Goal: Information Seeking & Learning: Understand process/instructions

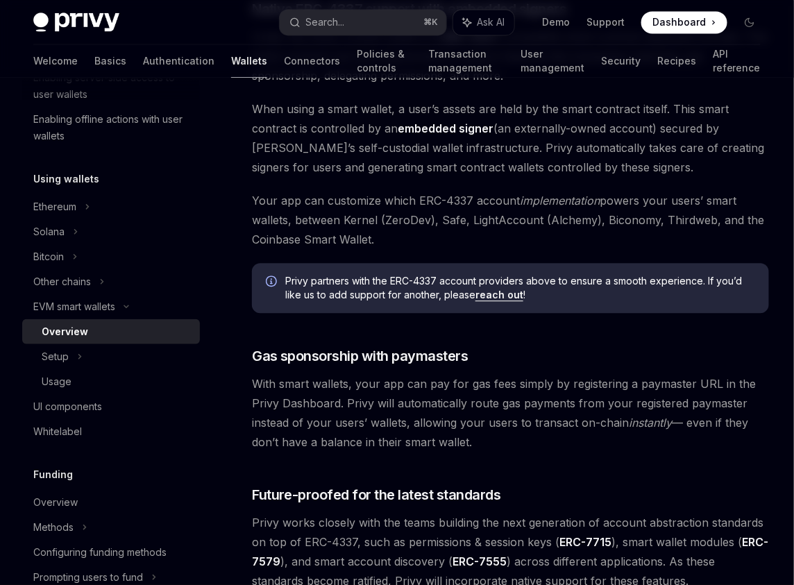
scroll to position [858, 0]
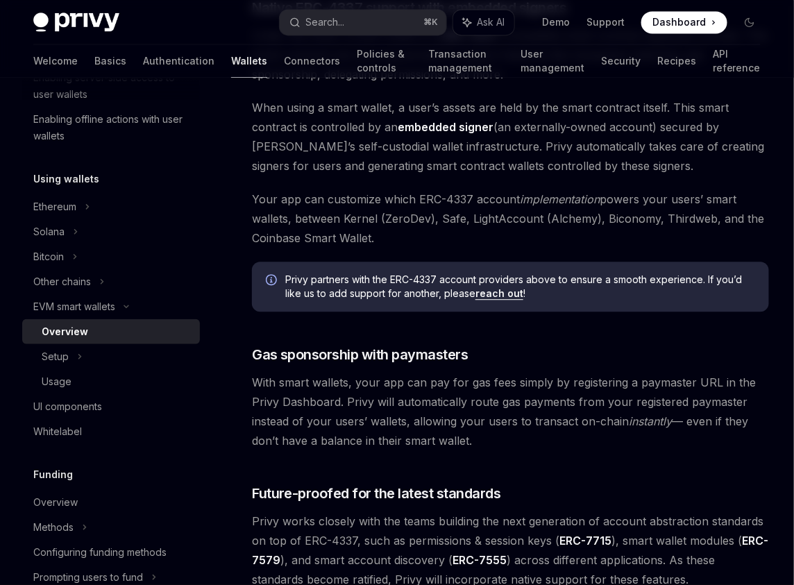
click at [353, 393] on span "With smart wallets, your app can pay for gas fees simply by registering a payma…" at bounding box center [510, 412] width 517 height 78
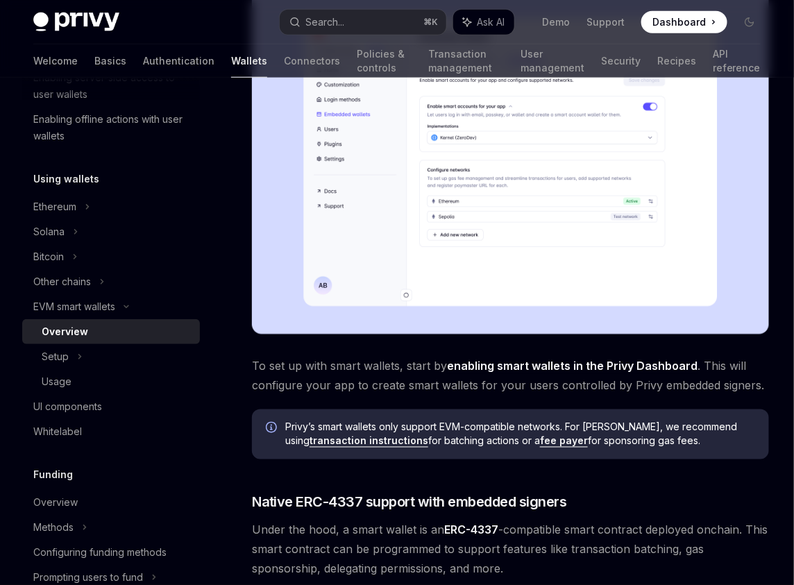
scroll to position [0, 0]
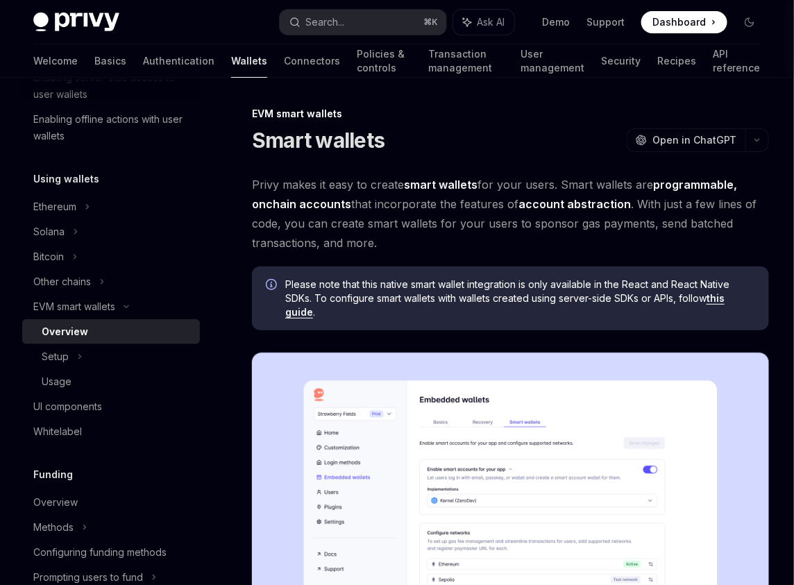
click at [459, 243] on span "Privy makes it easy to create smart wallets for your users. Smart wallets are p…" at bounding box center [510, 214] width 517 height 78
click at [763, 138] on button "button" at bounding box center [757, 140] width 24 height 24
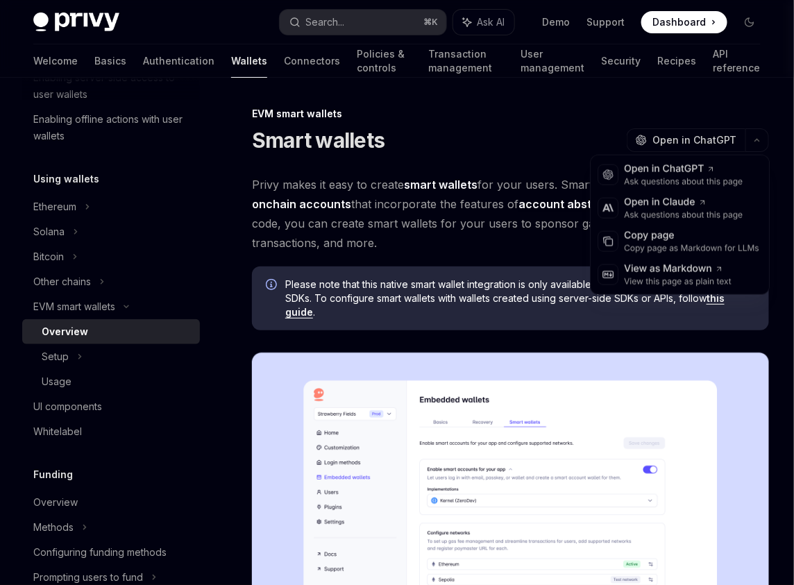
click at [410, 287] on span "Please note that this native smart wallet integration is only available in the …" at bounding box center [520, 299] width 470 height 42
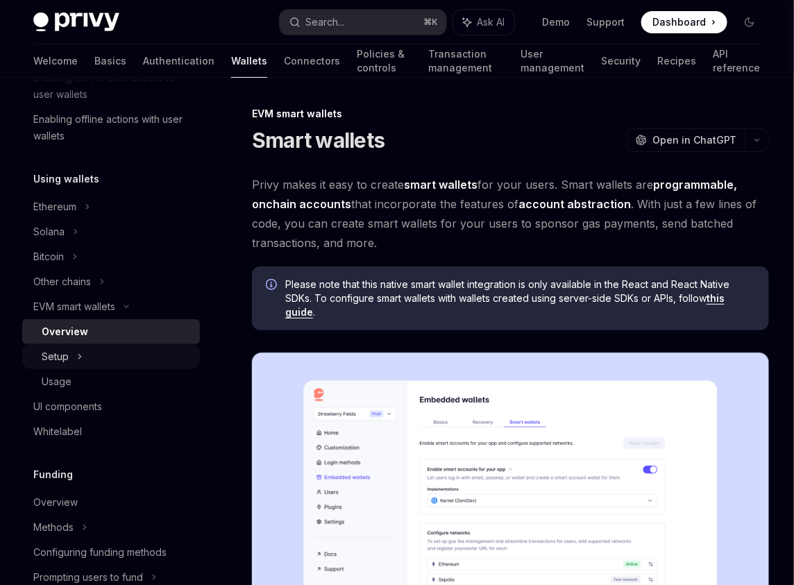
click at [133, 353] on div "Setup" at bounding box center [111, 356] width 178 height 25
type textarea "*"
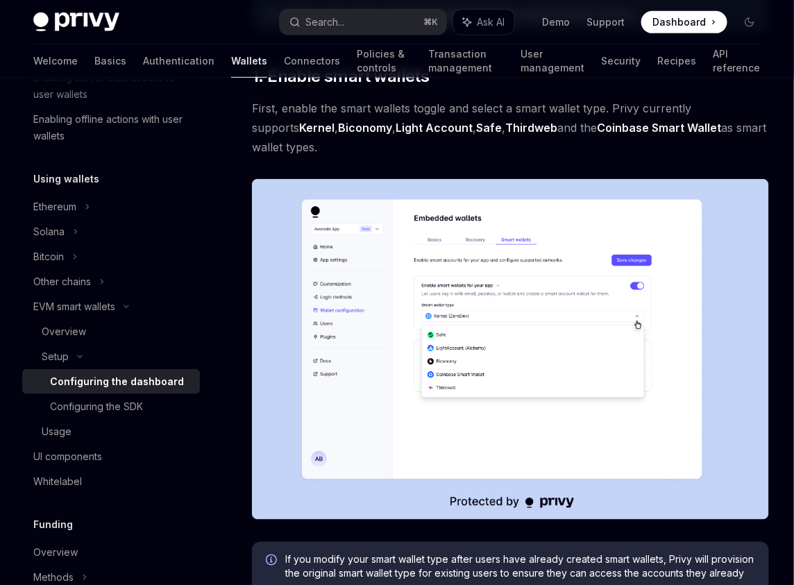
scroll to position [172, 0]
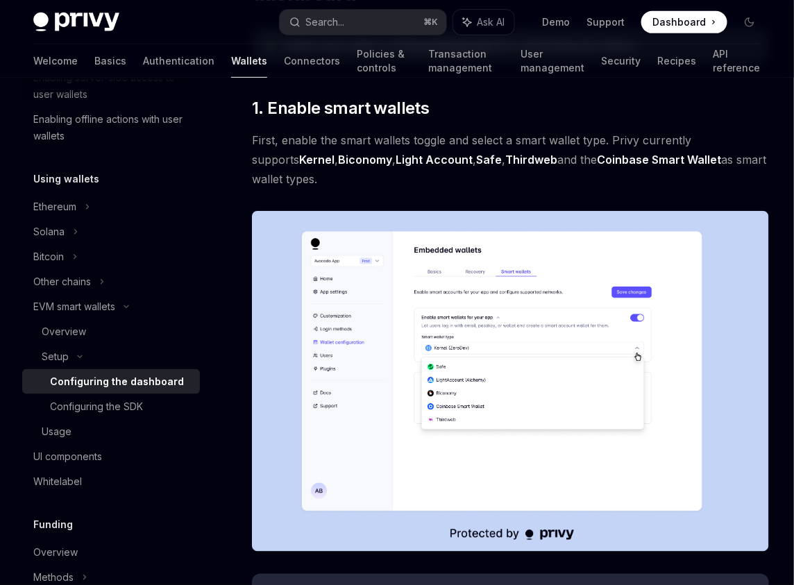
click at [252, 144] on span "First, enable the smart wallets toggle and select a smart wallet type. Privy cu…" at bounding box center [510, 159] width 517 height 58
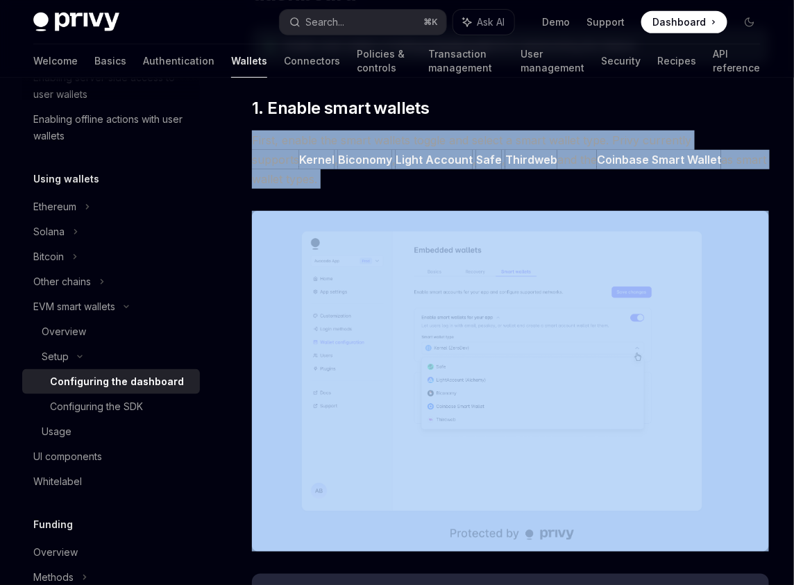
drag, startPoint x: 252, startPoint y: 144, endPoint x: 268, endPoint y: 148, distance: 16.5
click at [264, 146] on span "First, enable the smart wallets toggle and select a smart wallet type. Privy cu…" at bounding box center [510, 159] width 517 height 58
click at [269, 187] on span "First, enable the smart wallets toggle and select a smart wallet type. Privy cu…" at bounding box center [510, 159] width 517 height 58
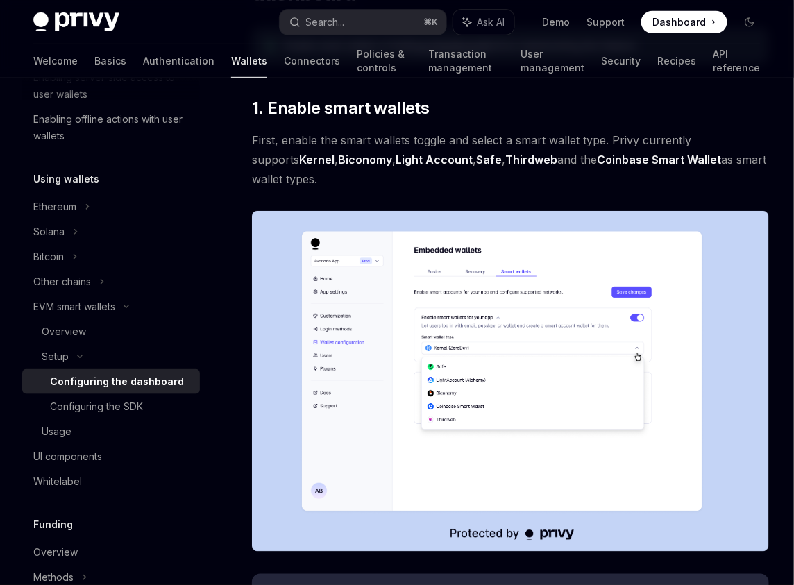
click at [541, 161] on span "First, enable the smart wallets toggle and select a smart wallet type. Privy cu…" at bounding box center [510, 159] width 517 height 58
click at [527, 161] on span "First, enable the smart wallets toggle and select a smart wallet type. Privy cu…" at bounding box center [510, 159] width 517 height 58
drag, startPoint x: 527, startPoint y: 161, endPoint x: 551, endPoint y: 160, distance: 24.3
click at [551, 160] on span "First, enable the smart wallets toggle and select a smart wallet type. Privy cu…" at bounding box center [510, 159] width 517 height 58
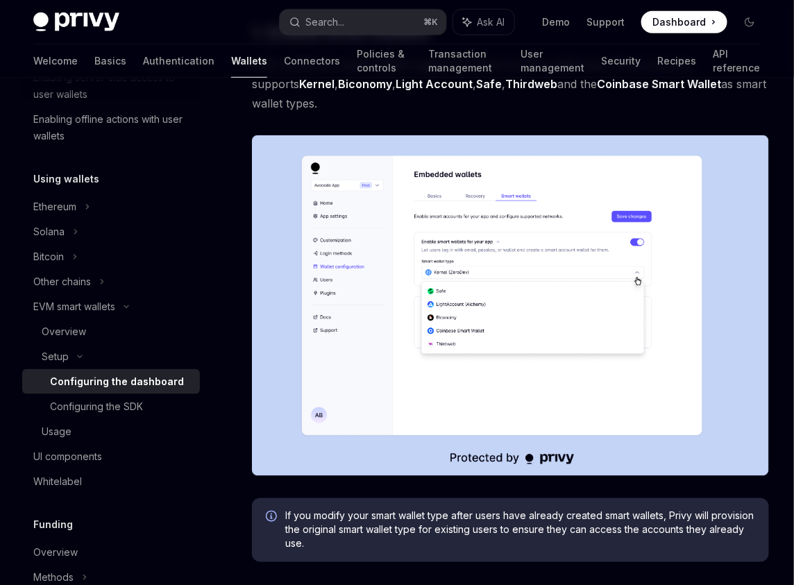
scroll to position [248, 0]
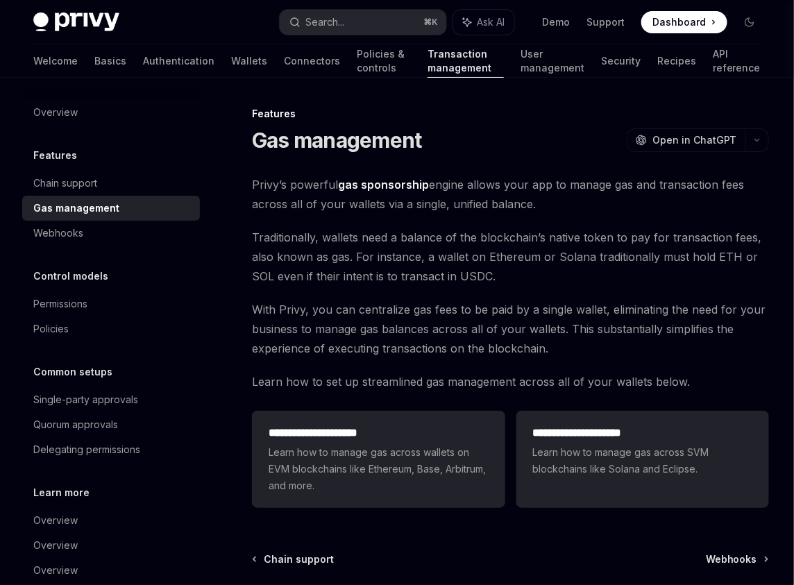
click at [398, 323] on span "With Privy, you can centralize gas fees to be paid by a single wallet, eliminat…" at bounding box center [510, 329] width 517 height 58
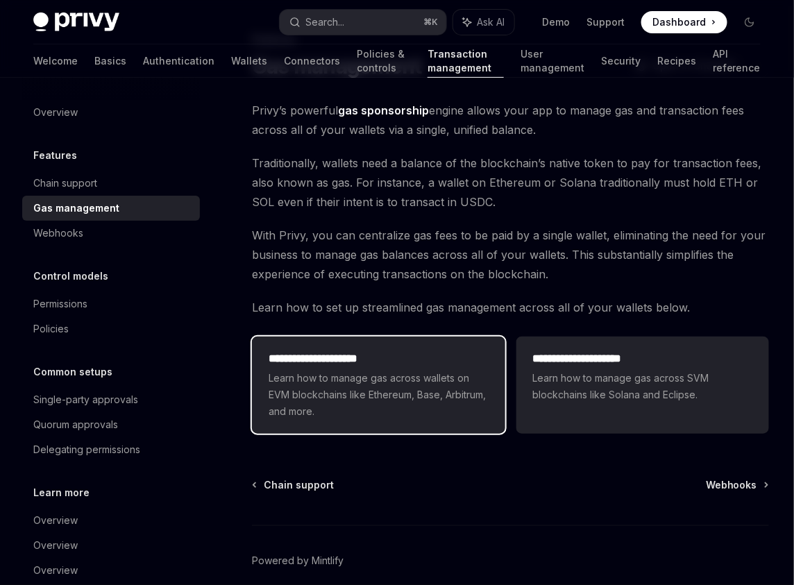
scroll to position [94, 0]
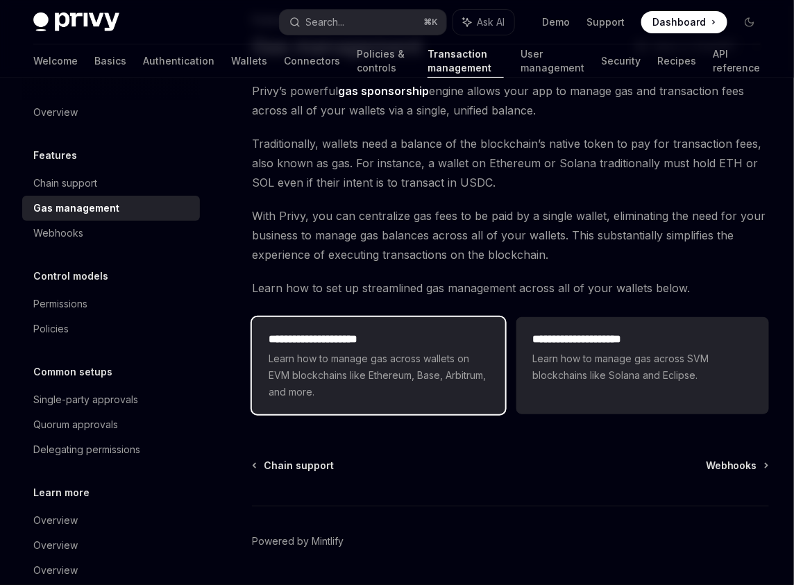
click at [401, 389] on span "Learn how to manage gas across wallets on EVM blockchains like Ethereum, Base, …" at bounding box center [378, 375] width 219 height 50
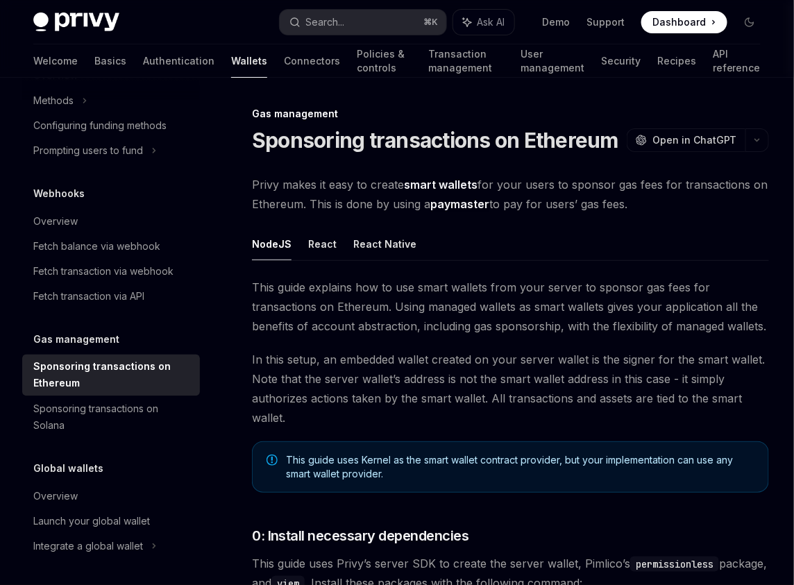
type textarea "*"
